Goal: Understand process/instructions

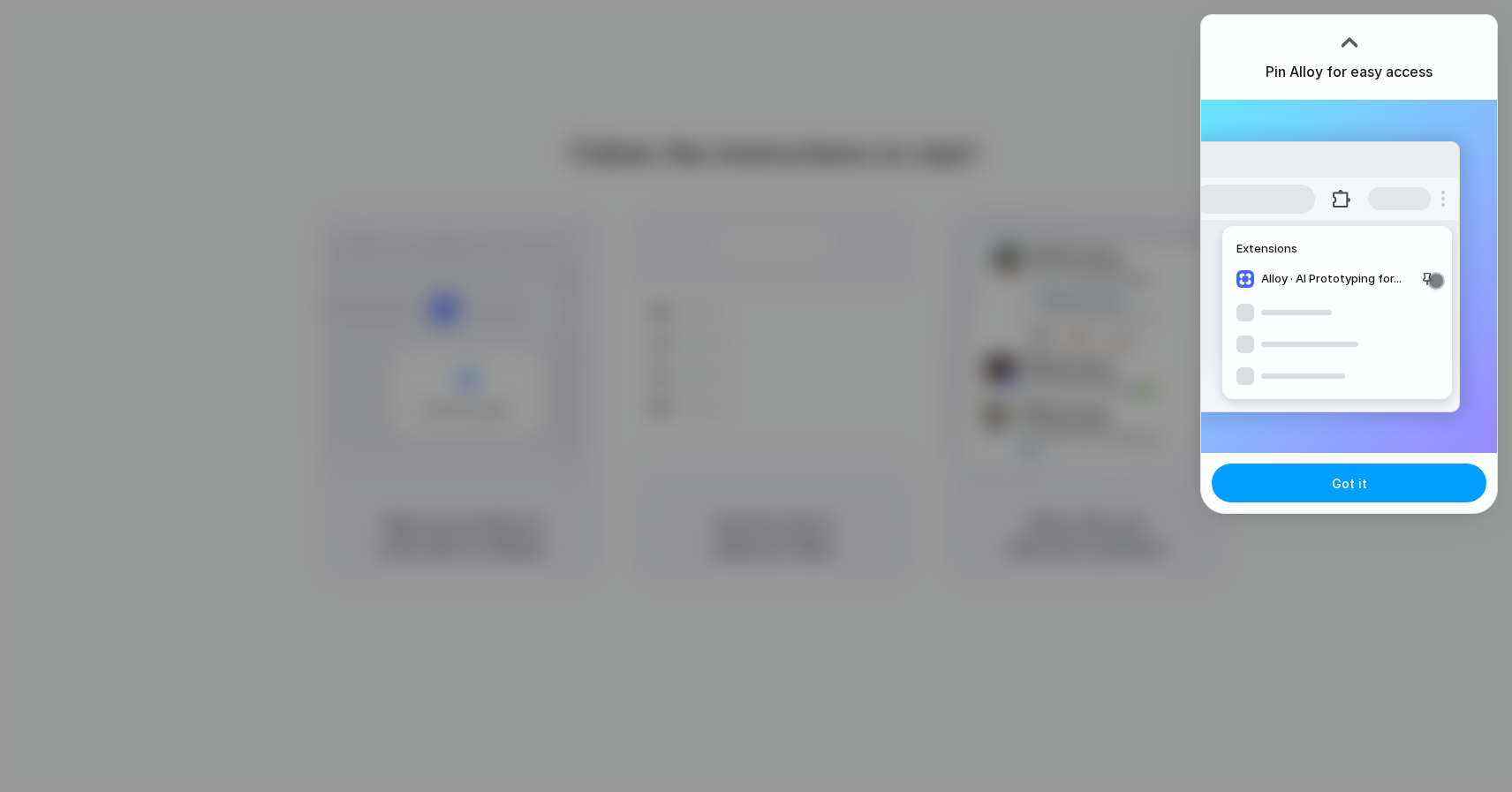
click at [1355, 490] on span "Got it" at bounding box center [1350, 483] width 36 height 19
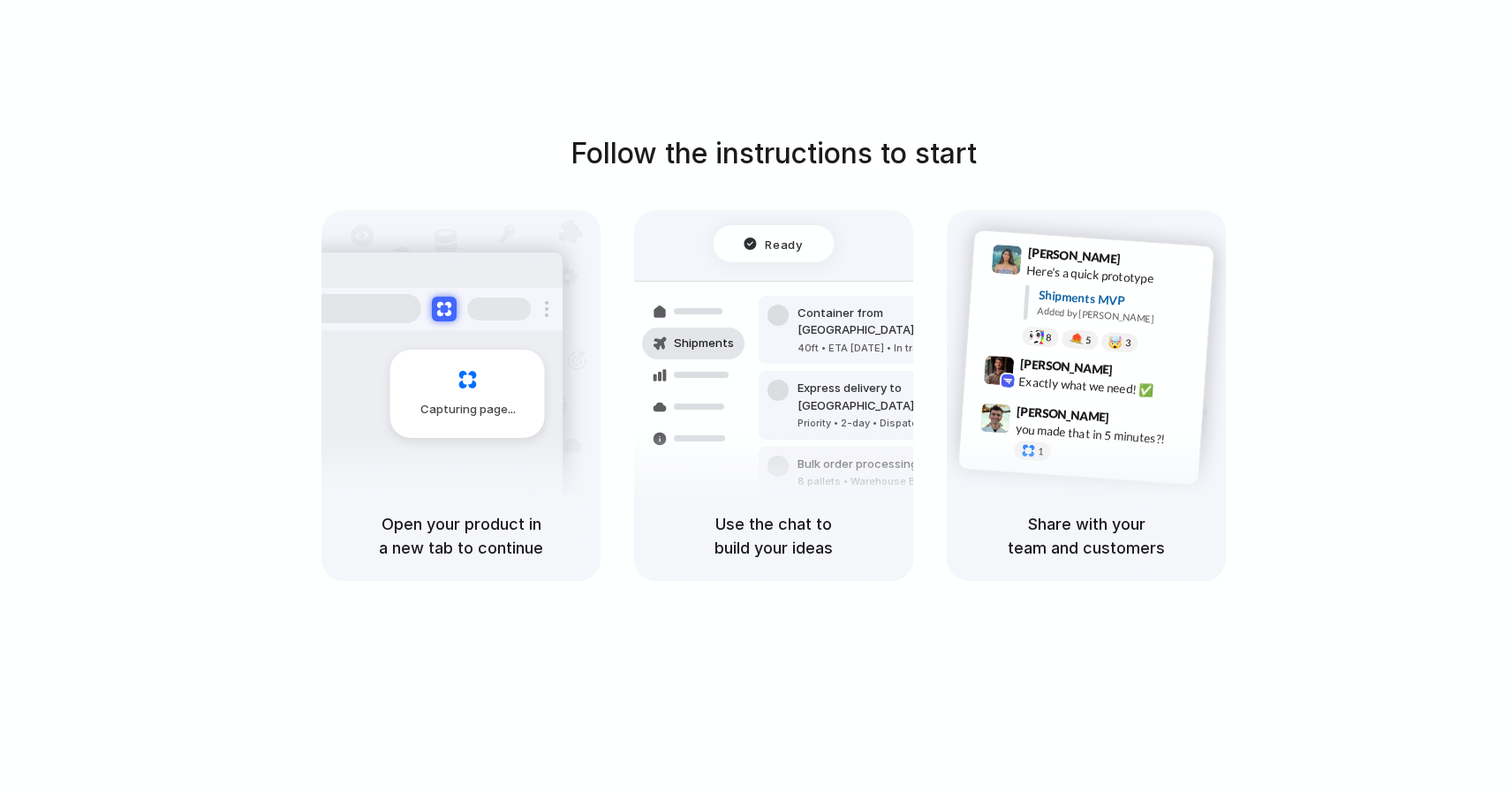
click at [1324, 231] on div "Follow the instructions to start Capturing page Open your product in a new tab …" at bounding box center [774, 357] width 1512 height 449
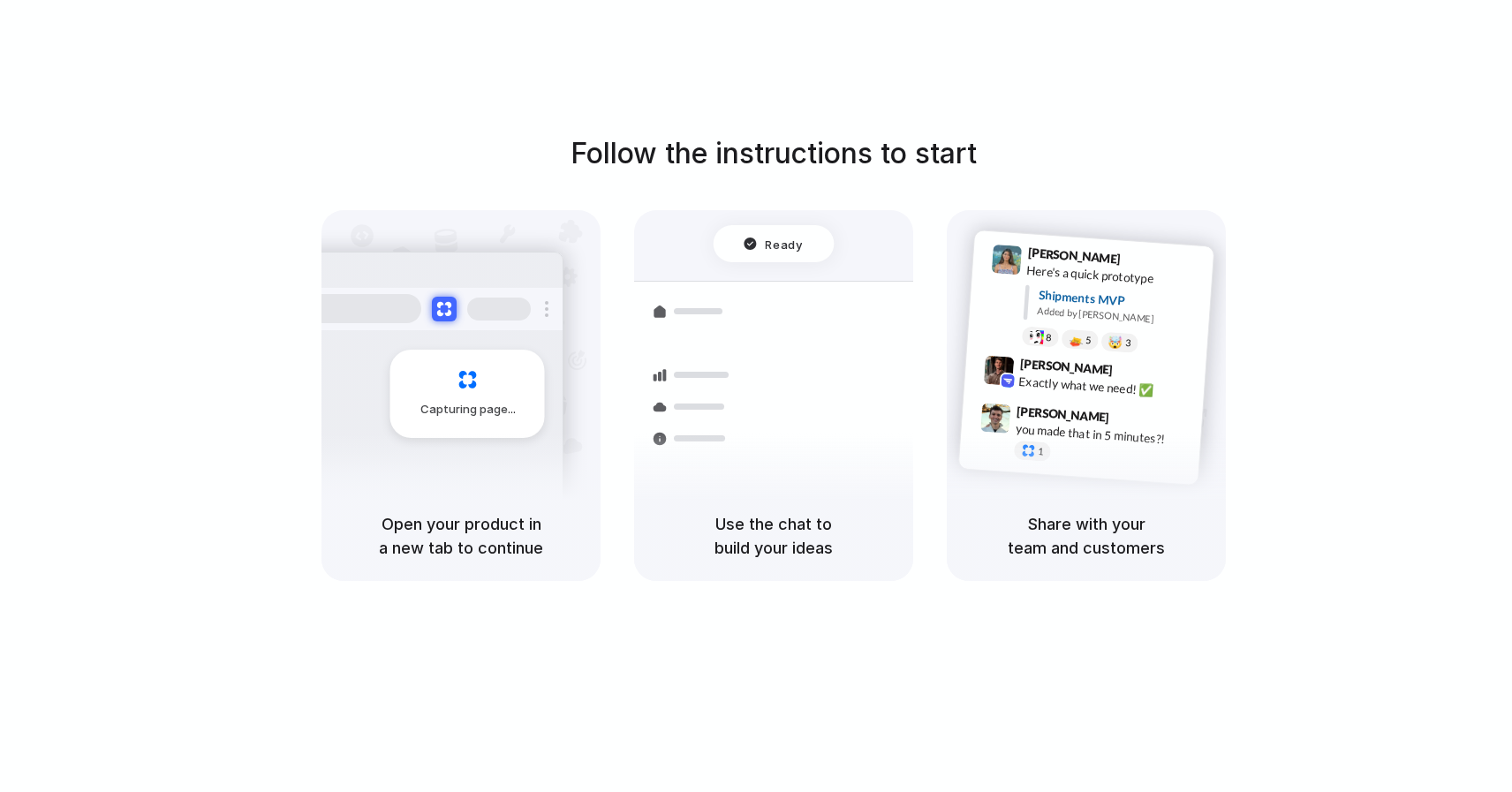
click at [580, 162] on h1 "Follow the instructions to start" at bounding box center [773, 153] width 406 height 42
drag, startPoint x: 570, startPoint y: 159, endPoint x: 973, endPoint y: 161, distance: 403.0
click at [973, 161] on h1 "Follow the instructions to start" at bounding box center [773, 153] width 406 height 42
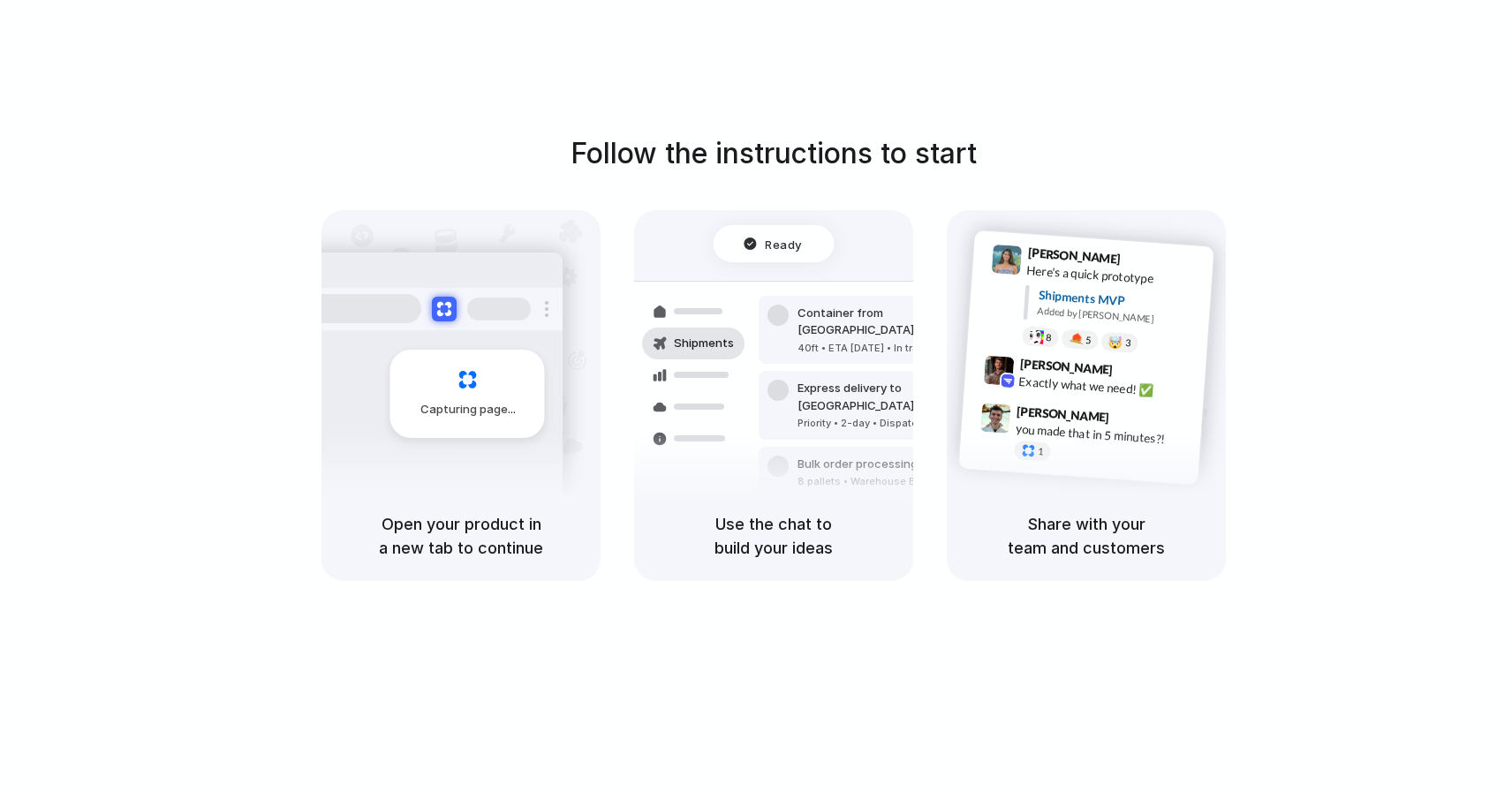
click at [756, 397] on div at bounding box center [756, 397] width 0 height 0
